Goal: Task Accomplishment & Management: Use online tool/utility

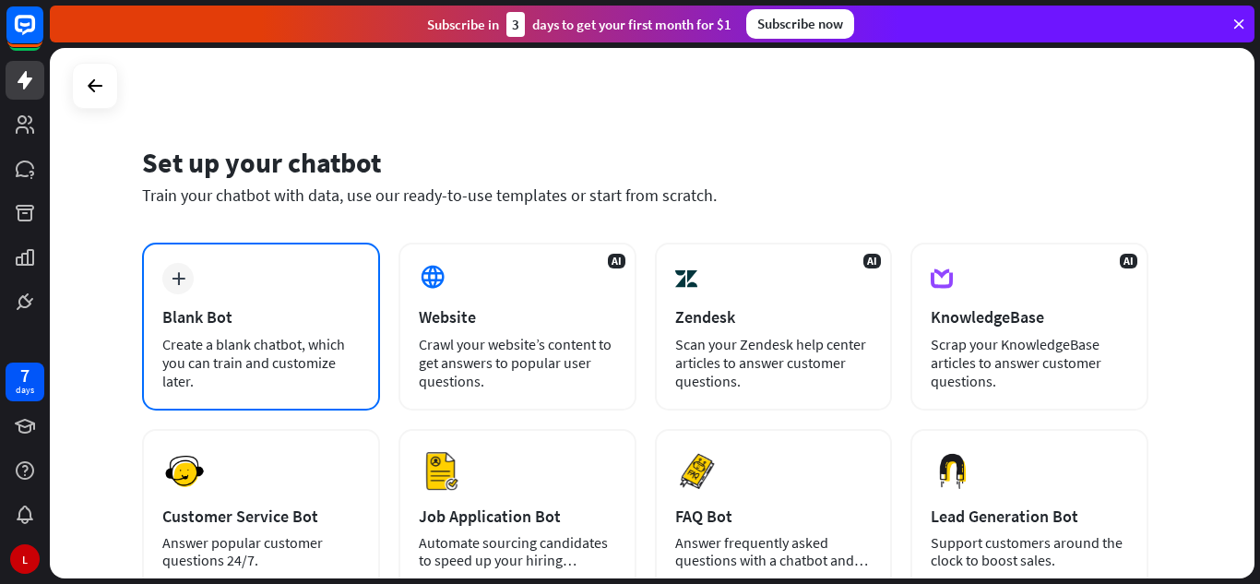
click at [259, 328] on div "plus Blank Bot Create a blank chatbot, which you can train and customize later." at bounding box center [261, 327] width 238 height 168
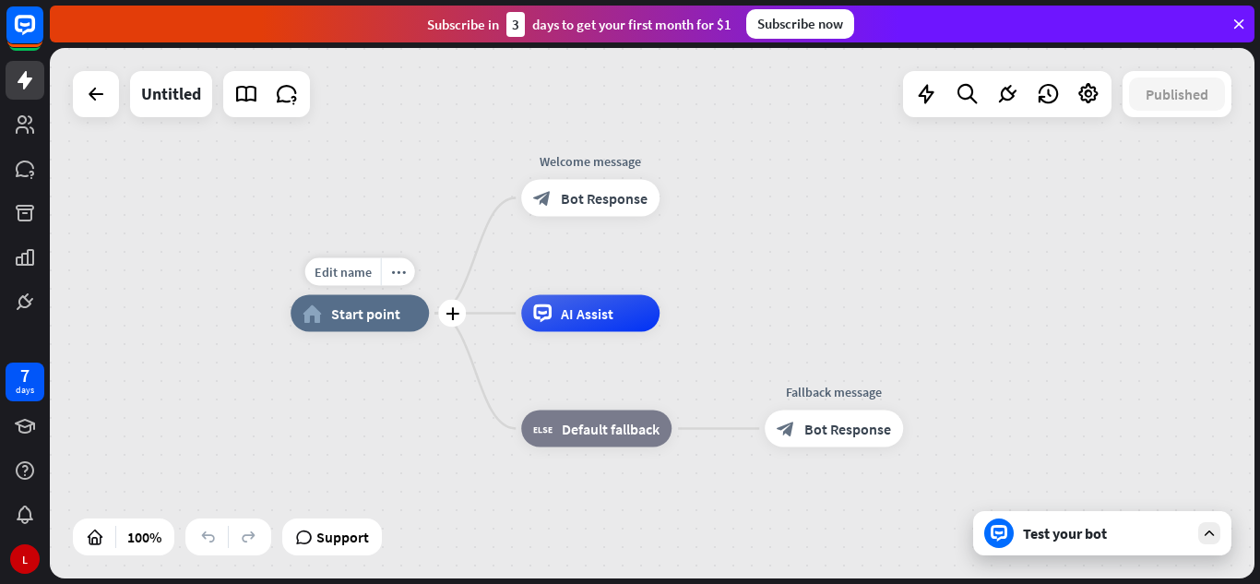
click at [404, 316] on div "home_2 Start point" at bounding box center [360, 313] width 138 height 37
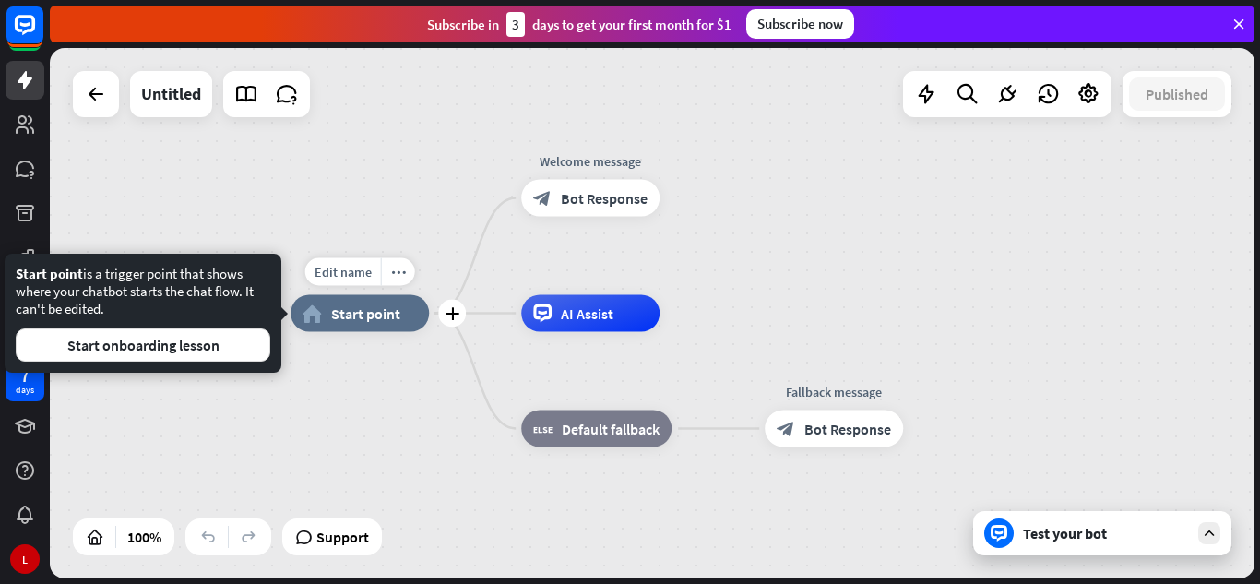
click at [355, 306] on span "Start point" at bounding box center [365, 314] width 69 height 18
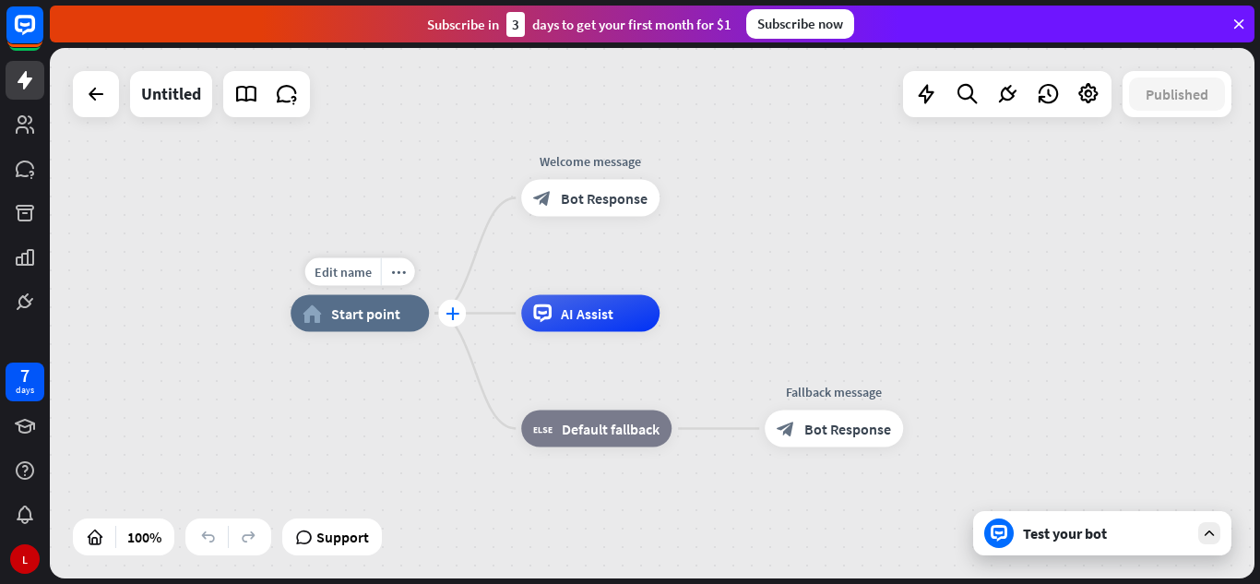
click at [457, 319] on icon "plus" at bounding box center [453, 313] width 14 height 13
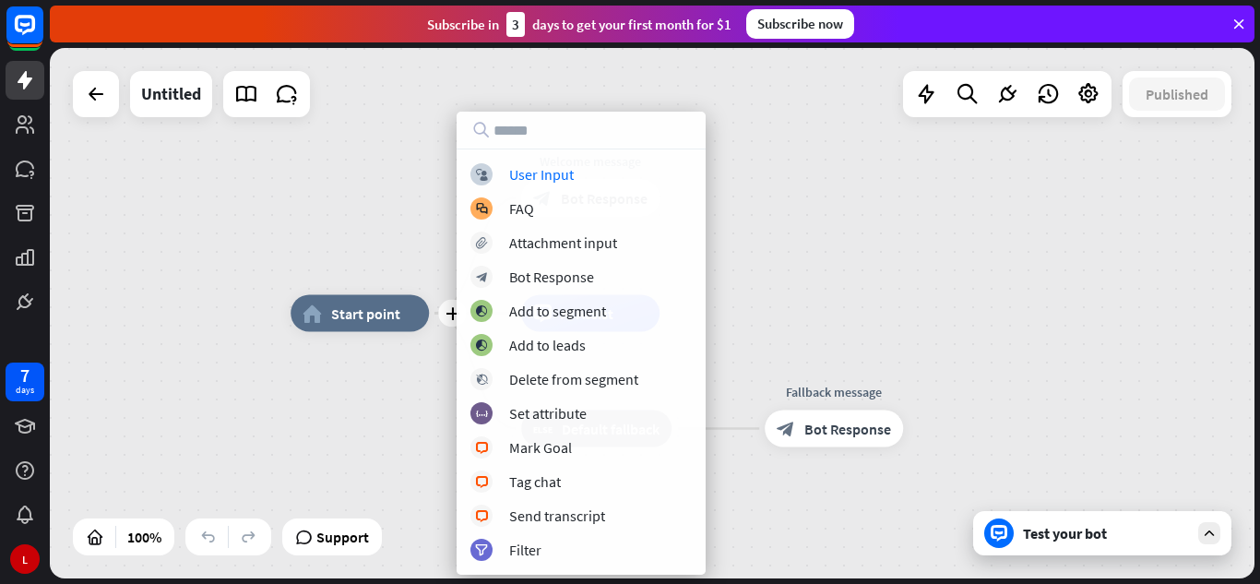
click at [370, 232] on div "plus home_2 Start point Welcome message block_bot_response Bot Response AI Assi…" at bounding box center [652, 313] width 1205 height 531
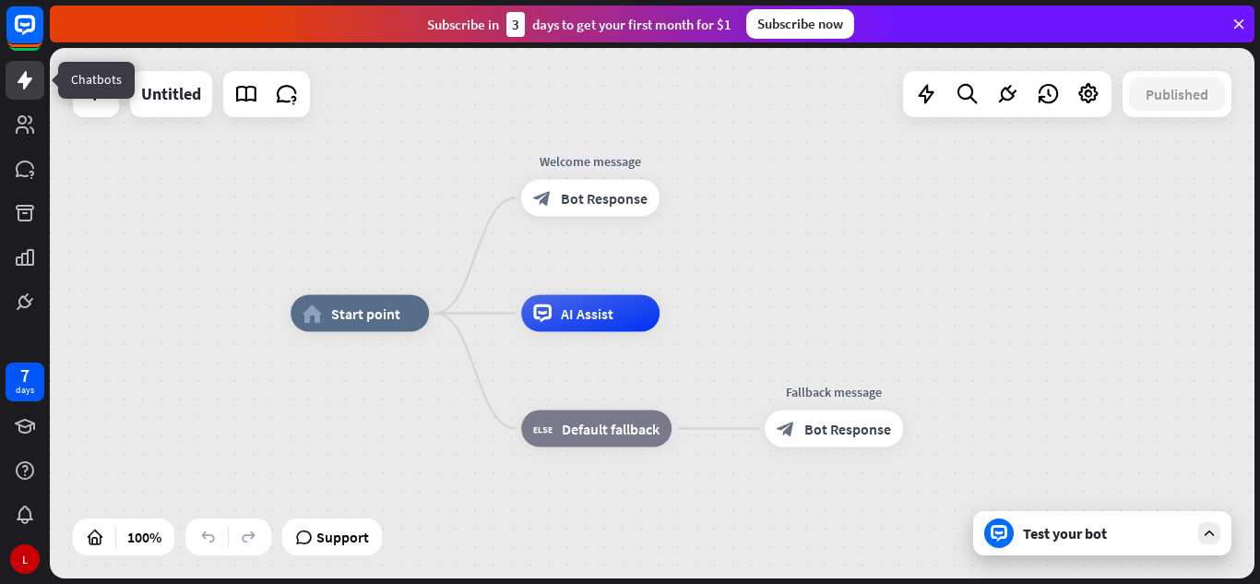
click at [19, 92] on link at bounding box center [25, 80] width 39 height 39
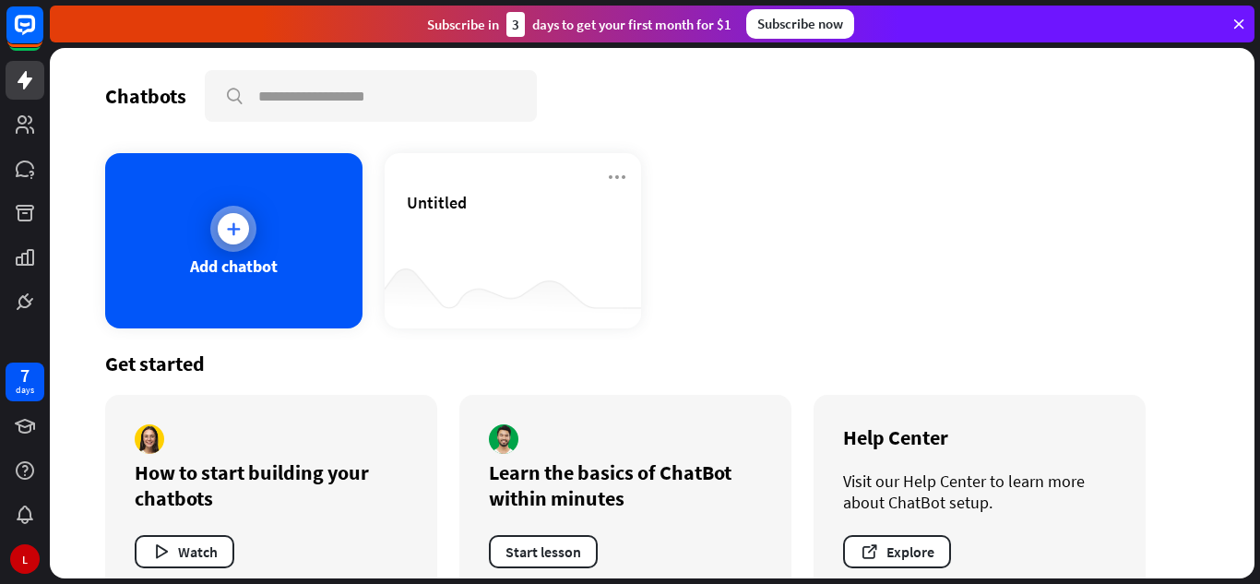
click at [254, 291] on div "Add chatbot" at bounding box center [233, 240] width 257 height 175
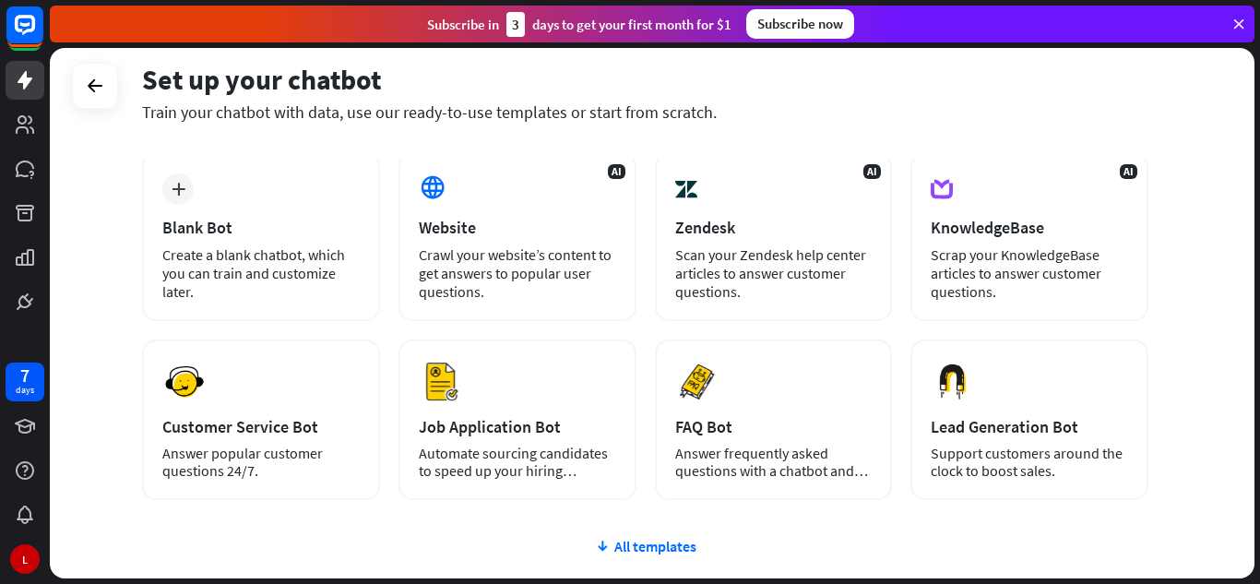
scroll to position [90, 0]
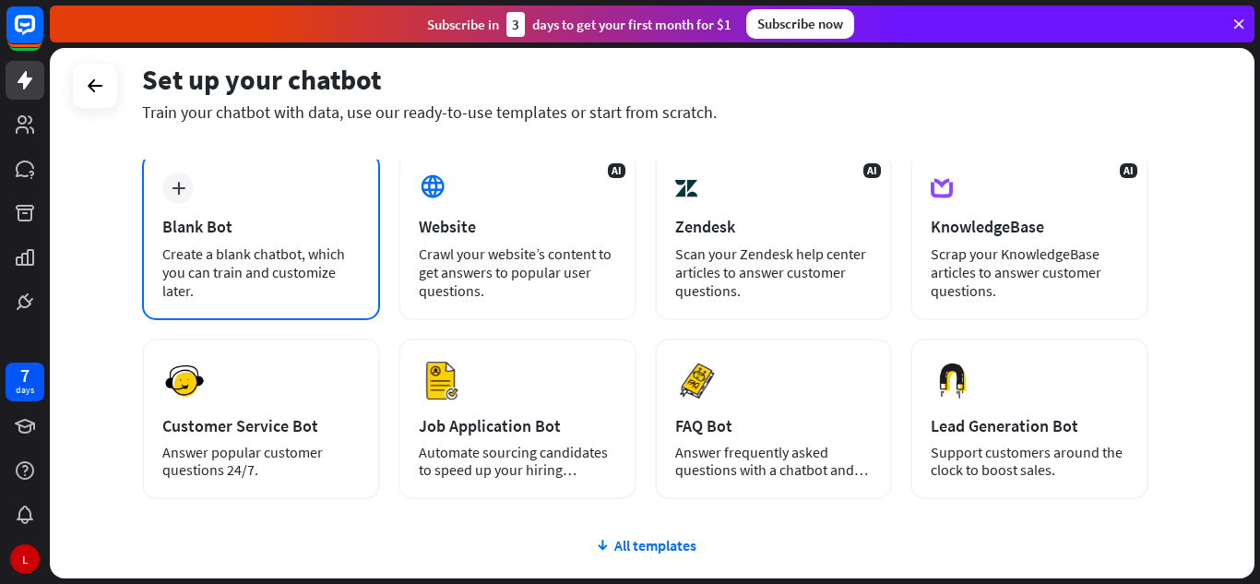
click at [200, 241] on div "plus Blank Bot Create a blank chatbot, which you can train and customize later." at bounding box center [261, 236] width 238 height 168
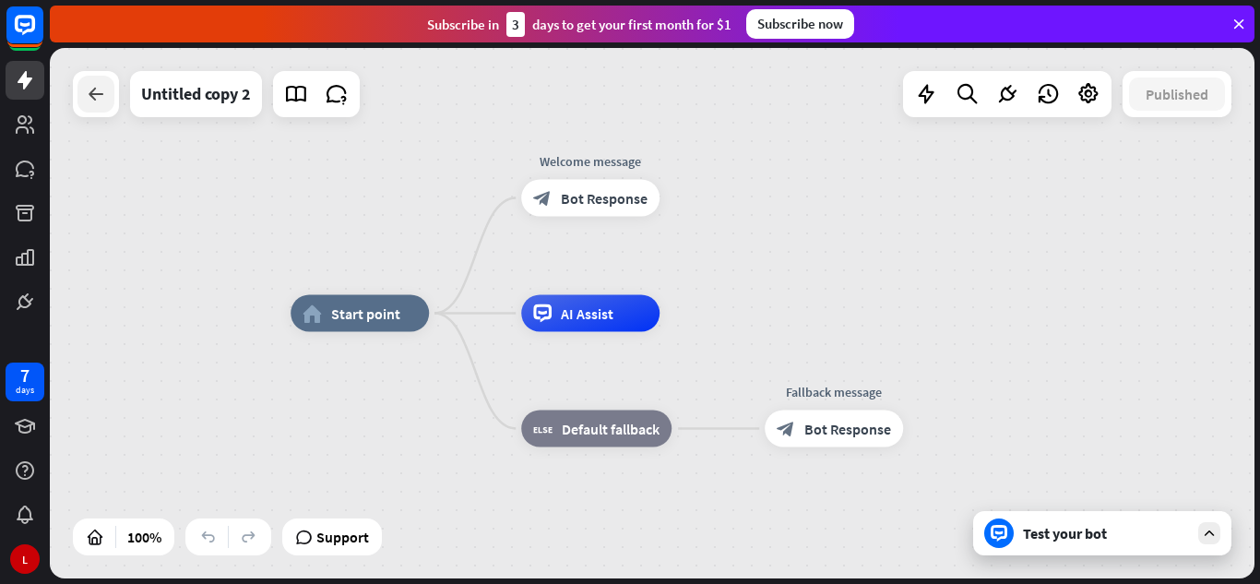
click at [105, 102] on icon at bounding box center [96, 94] width 22 height 22
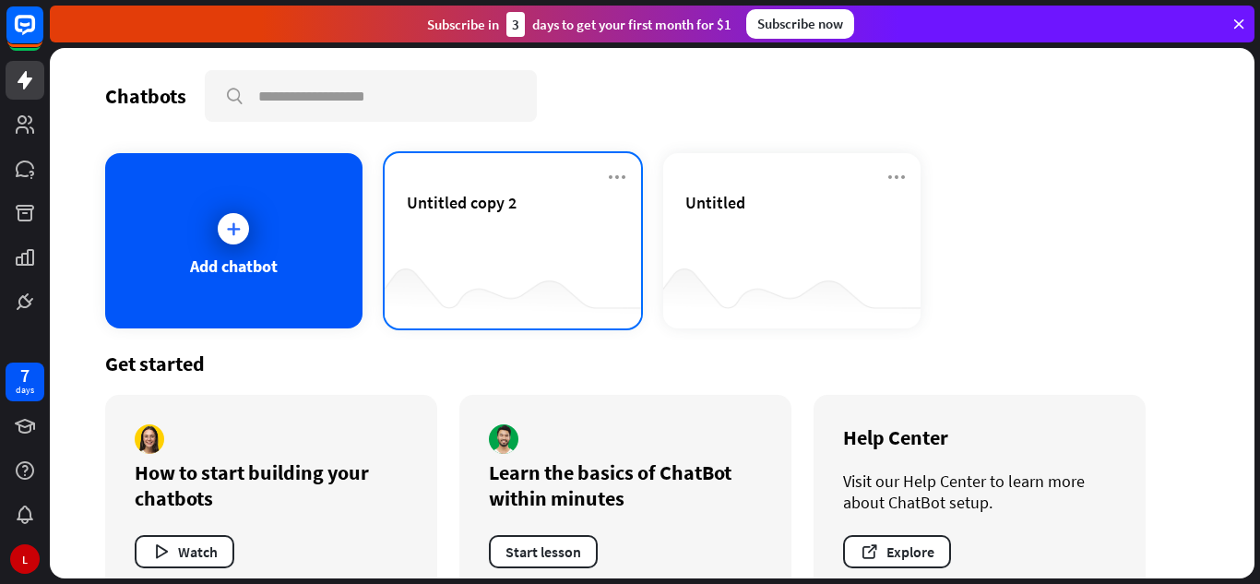
click at [504, 254] on div "Untitled copy 2" at bounding box center [513, 224] width 213 height 65
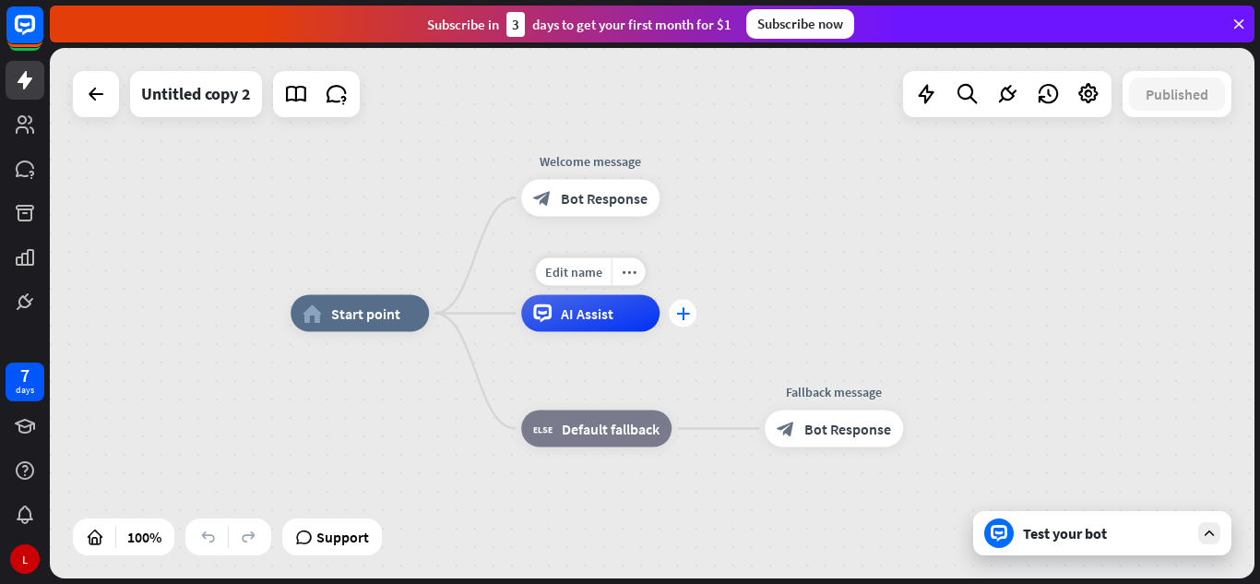
click at [683, 313] on icon "plus" at bounding box center [683, 313] width 14 height 13
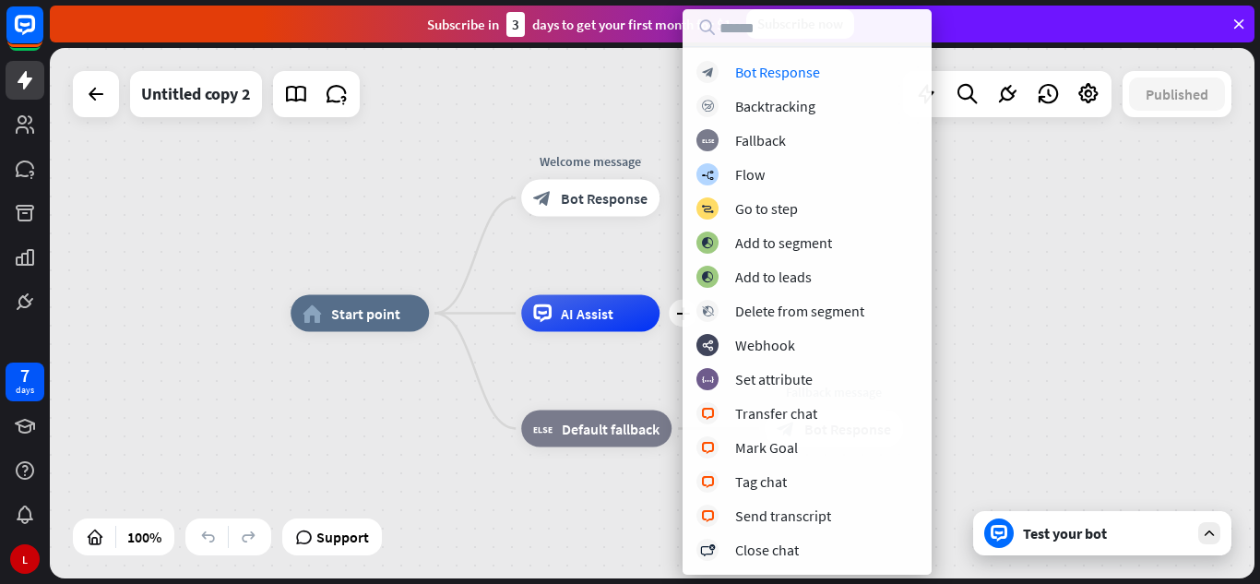
click at [279, 450] on div "home_2 Start point Welcome message block_bot_response Bot Response plus AI Assi…" at bounding box center [652, 313] width 1205 height 531
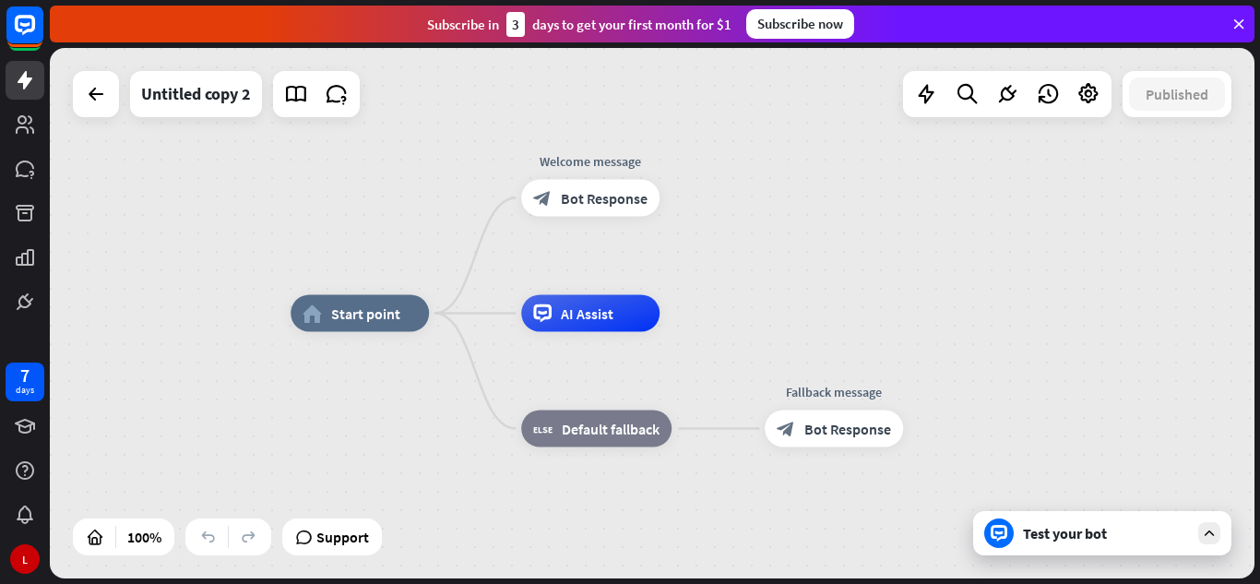
click at [1034, 537] on div "Test your bot" at bounding box center [1106, 533] width 166 height 18
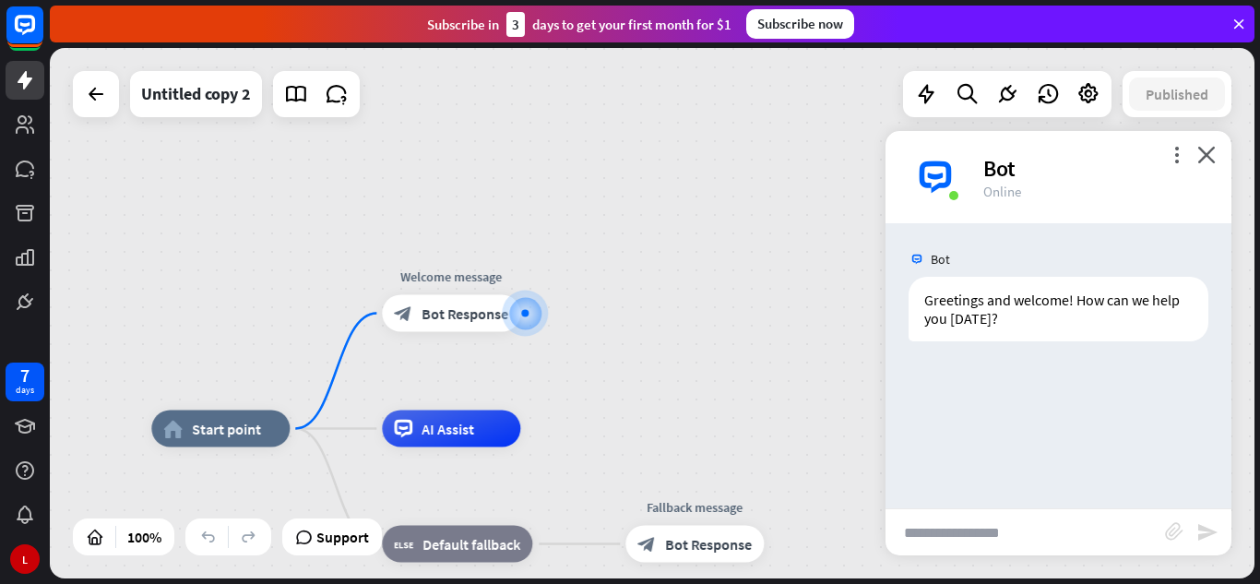
click at [919, 529] on input "text" at bounding box center [1026, 532] width 280 height 46
paste input "**********"
drag, startPoint x: 1150, startPoint y: 537, endPoint x: 896, endPoint y: 544, distance: 253.9
click at [896, 544] on input "**********" at bounding box center [1026, 532] width 280 height 46
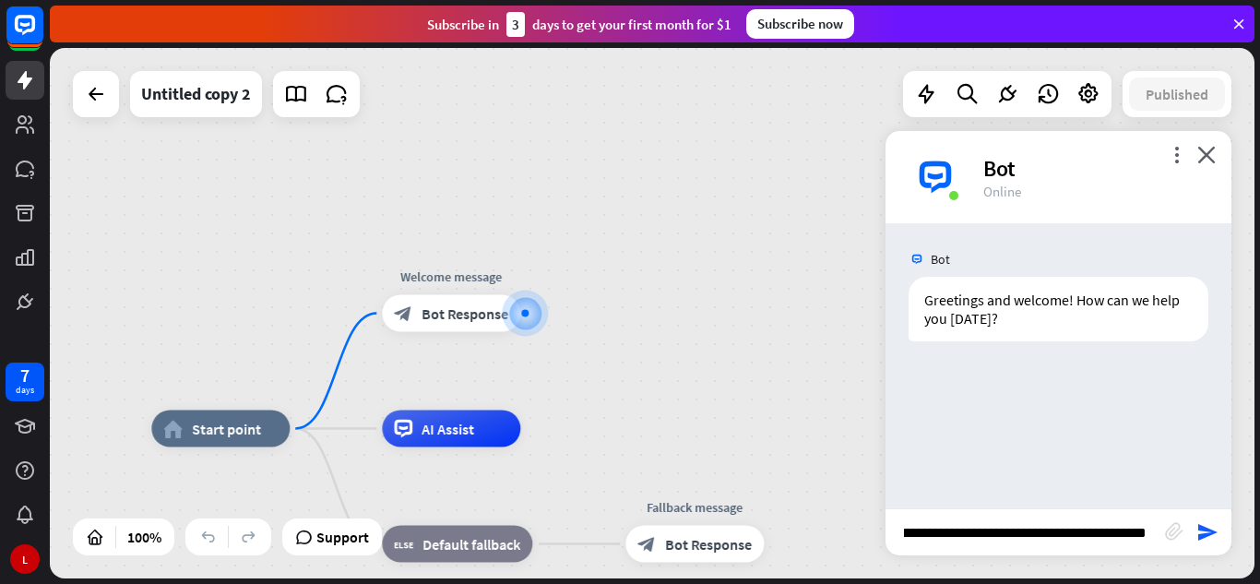
scroll to position [0, 719]
type input "**********"
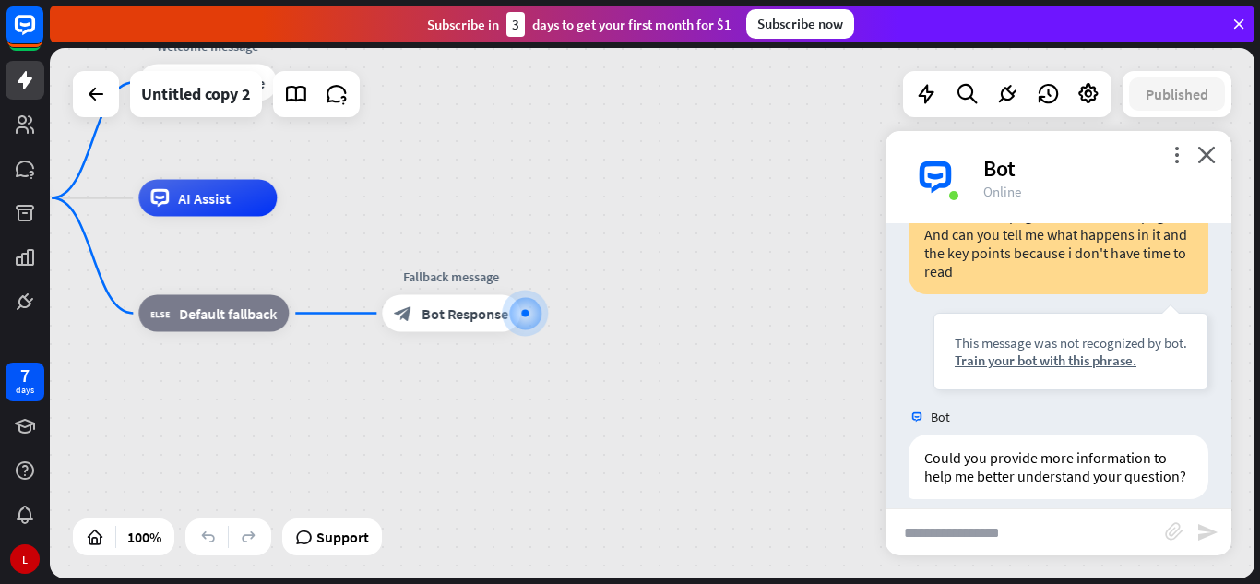
scroll to position [248, 0]
